Goal: Navigation & Orientation: Find specific page/section

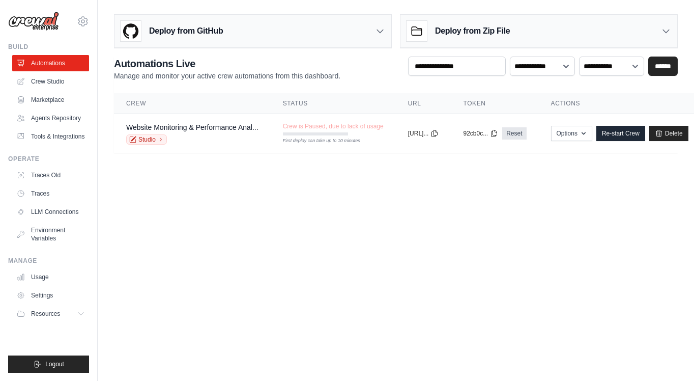
click at [233, 241] on body "[EMAIL_ADDRESS][DOMAIN_NAME] Settings Build Automations" at bounding box center [347, 190] width 694 height 381
click at [216, 267] on body "[EMAIL_ADDRESS][DOMAIN_NAME] Settings Build Automations" at bounding box center [347, 190] width 694 height 381
click at [182, 253] on body "[EMAIL_ADDRESS][DOMAIN_NAME] Settings Build Automations" at bounding box center [347, 190] width 694 height 381
click at [44, 277] on link "Usage" at bounding box center [51, 277] width 77 height 16
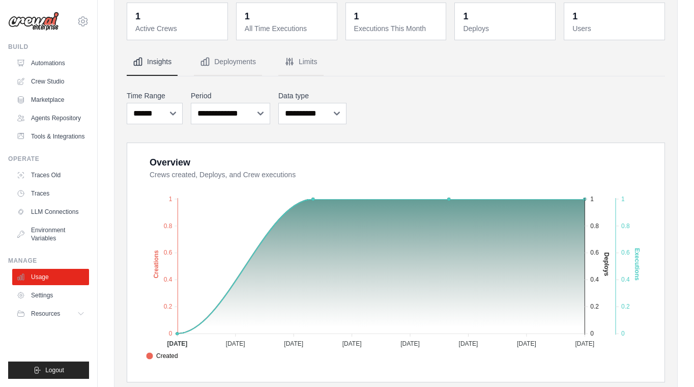
scroll to position [56, 0]
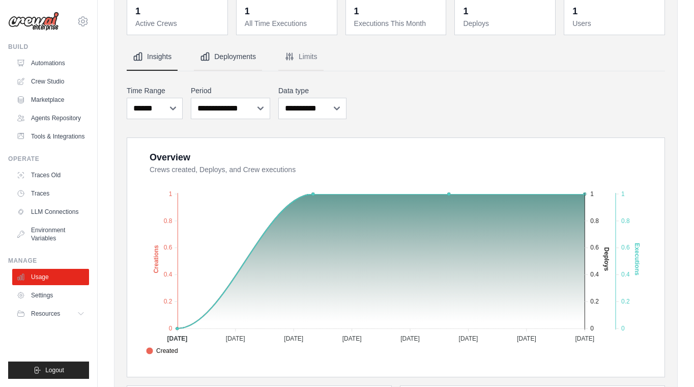
click at [246, 60] on button "Deployments" at bounding box center [228, 56] width 68 height 27
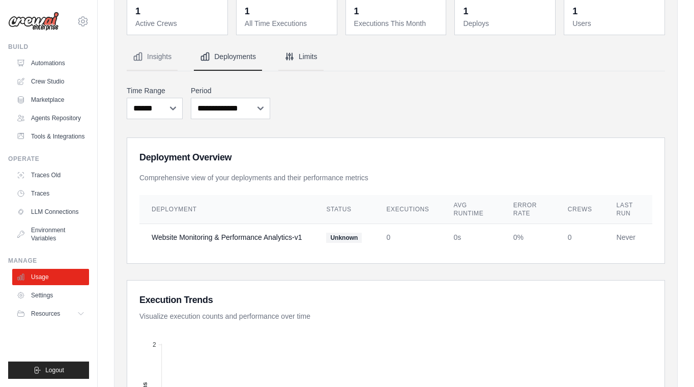
click at [304, 53] on button "Limits" at bounding box center [300, 56] width 45 height 27
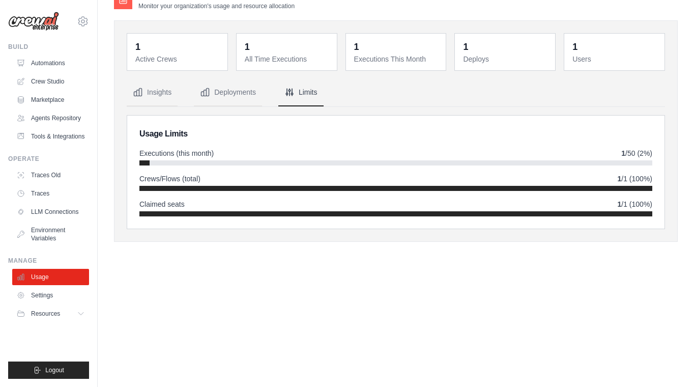
scroll to position [20, 0]
click at [234, 93] on button "Deployments" at bounding box center [228, 92] width 68 height 27
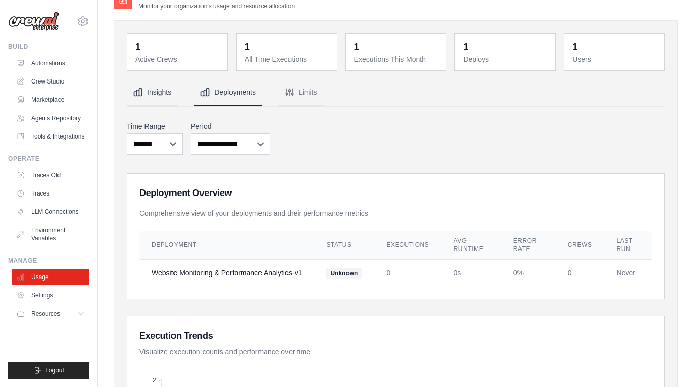
click at [174, 91] on button "Insights" at bounding box center [152, 92] width 51 height 27
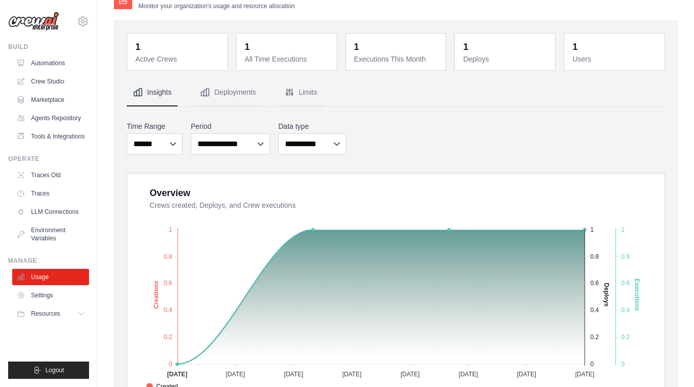
scroll to position [0, 0]
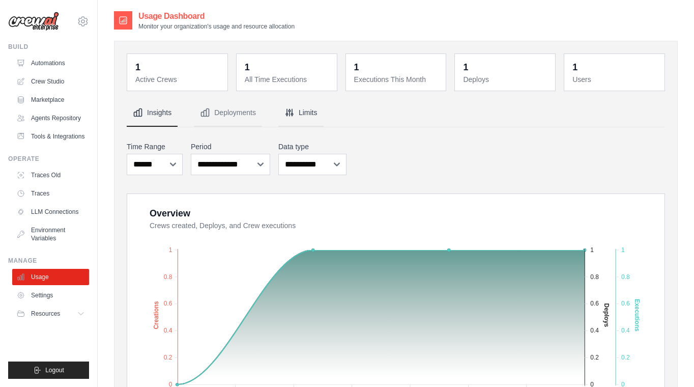
click at [315, 112] on button "Limits" at bounding box center [300, 112] width 45 height 27
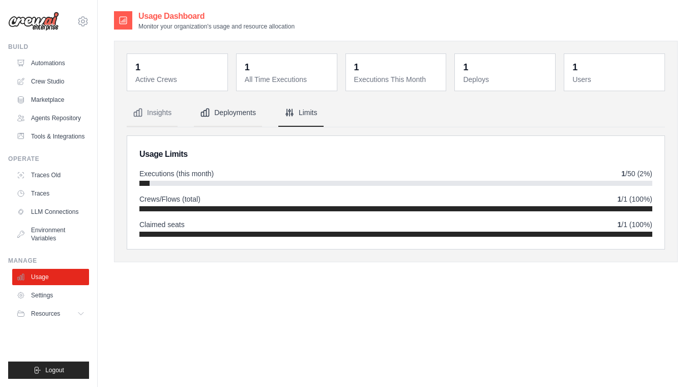
click at [218, 122] on button "Deployments" at bounding box center [228, 112] width 68 height 27
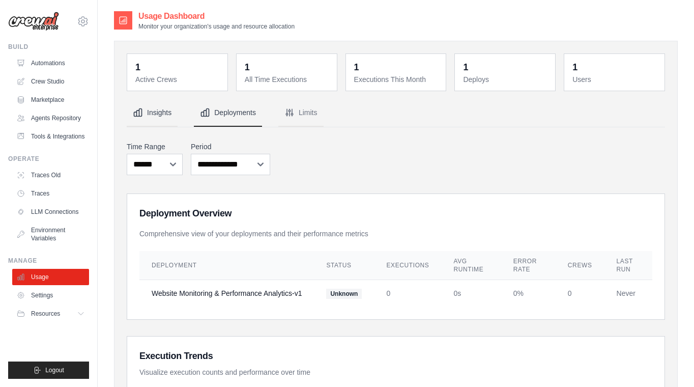
click at [164, 120] on button "Insights" at bounding box center [152, 112] width 51 height 27
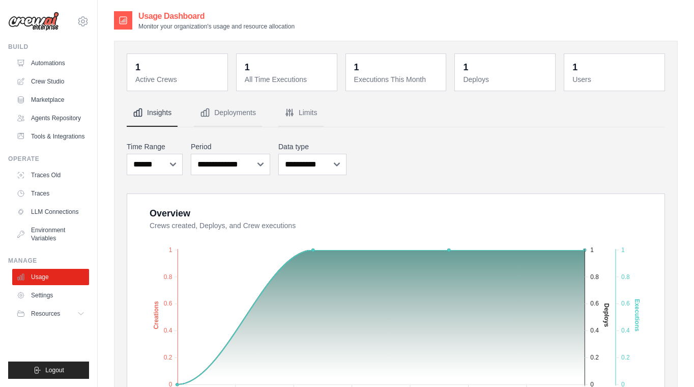
click at [38, 192] on link "Traces" at bounding box center [51, 193] width 77 height 16
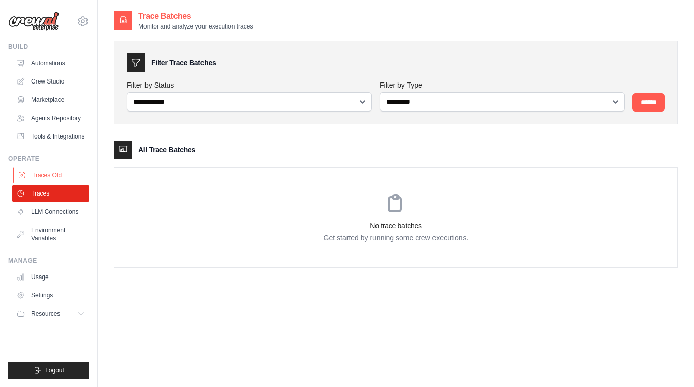
click at [45, 173] on link "Traces Old" at bounding box center [51, 175] width 77 height 16
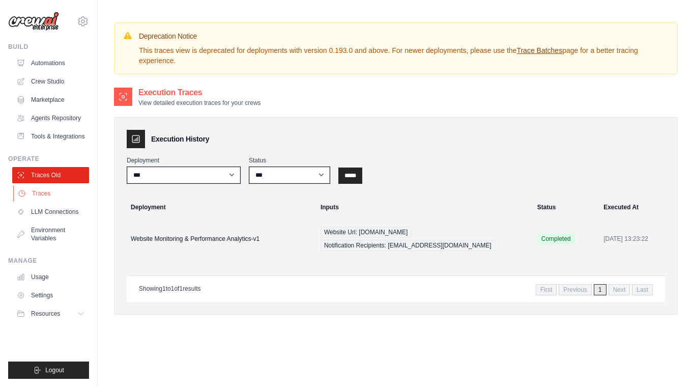
click at [37, 190] on link "Traces" at bounding box center [51, 193] width 77 height 16
